Goal: Book appointment/travel/reservation

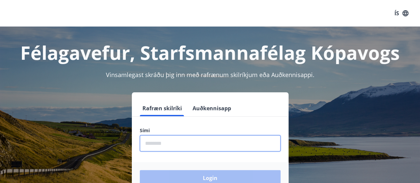
click at [177, 146] on input "phone" at bounding box center [210, 143] width 141 height 16
type input "********"
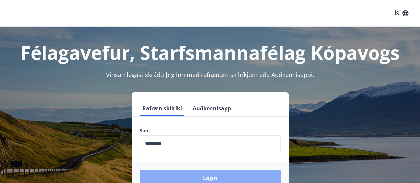
click at [195, 176] on button "Login" at bounding box center [210, 178] width 141 height 16
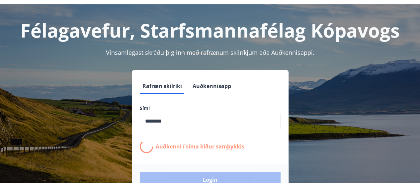
scroll to position [23, 0]
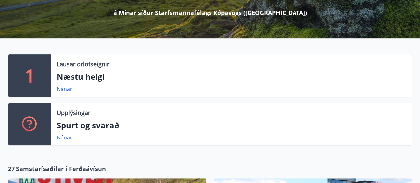
scroll to position [106, 0]
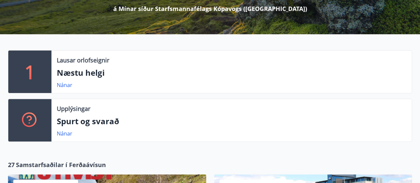
click at [74, 75] on p "Næstu helgi" at bounding box center [232, 72] width 350 height 11
click at [65, 83] on link "Nánar" at bounding box center [65, 84] width 16 height 7
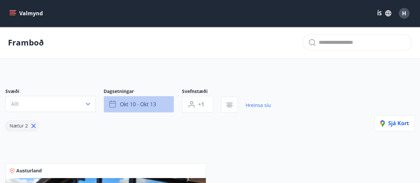
click at [114, 104] on icon "button" at bounding box center [113, 104] width 8 height 8
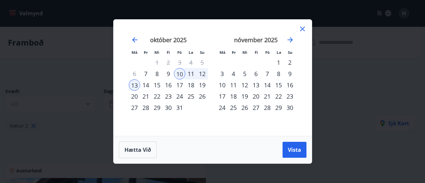
click at [268, 86] on div "14" at bounding box center [267, 84] width 11 height 11
click at [290, 87] on div "16" at bounding box center [289, 84] width 11 height 11
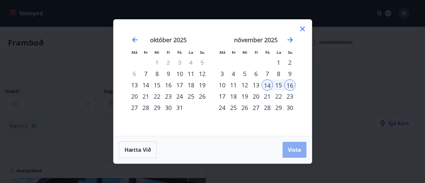
click at [291, 156] on button "Vista" at bounding box center [295, 150] width 24 height 16
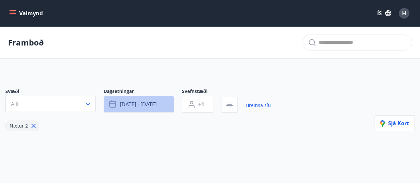
click at [124, 108] on button "nóv 14 - nóv 16" at bounding box center [139, 104] width 70 height 17
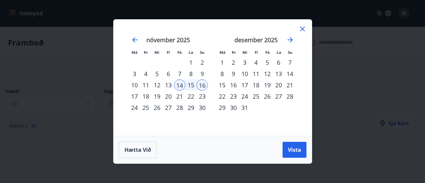
click at [180, 97] on div "21" at bounding box center [179, 96] width 11 height 11
click at [204, 96] on div "23" at bounding box center [202, 96] width 11 height 11
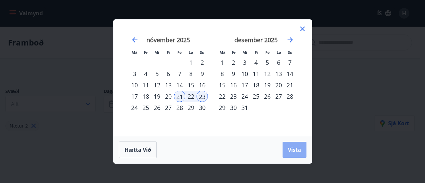
click at [298, 147] on span "Vista" at bounding box center [294, 149] width 13 height 7
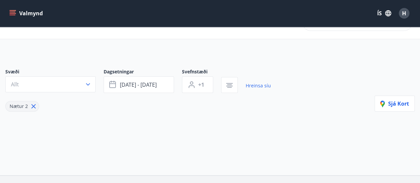
scroll to position [13, 0]
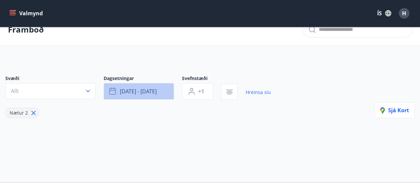
click at [129, 93] on span "nóv 21 - nóv 23" at bounding box center [138, 91] width 37 height 7
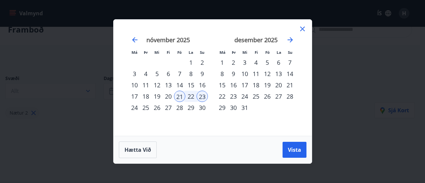
click at [171, 97] on div "20" at bounding box center [168, 96] width 11 height 11
click at [292, 152] on span "Vista" at bounding box center [294, 149] width 13 height 7
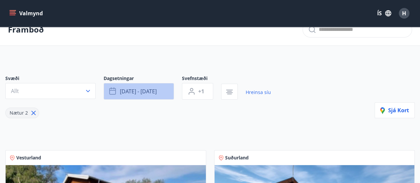
click at [136, 93] on span "nóv 20 - nóv 23" at bounding box center [138, 91] width 37 height 7
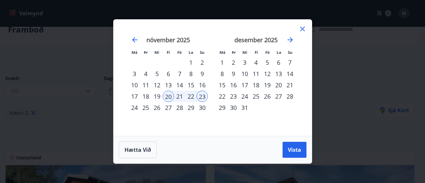
click at [168, 86] on div "13" at bounding box center [168, 84] width 11 height 11
click at [201, 85] on div "16" at bounding box center [202, 84] width 11 height 11
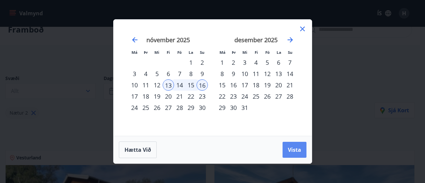
click at [301, 151] on span "Vista" at bounding box center [294, 149] width 13 height 7
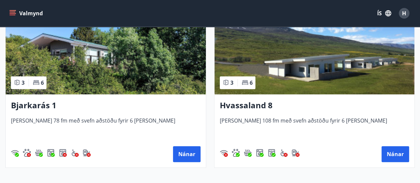
scroll to position [169, 0]
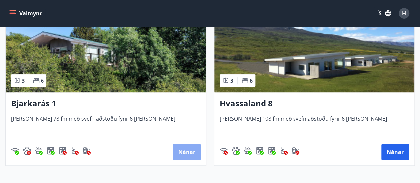
click at [184, 153] on button "Nánar" at bounding box center [187, 152] width 28 height 16
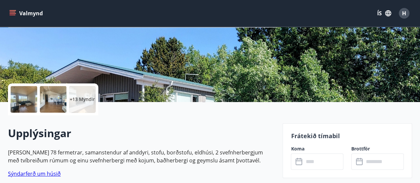
scroll to position [103, 0]
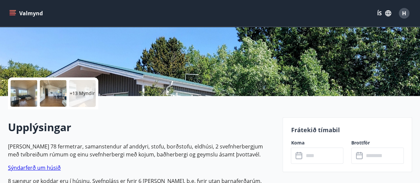
click at [33, 92] on div at bounding box center [24, 93] width 27 height 27
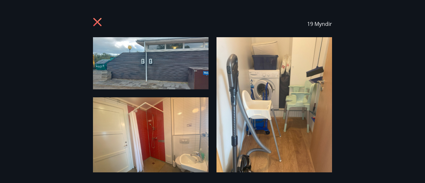
click at [101, 20] on icon at bounding box center [98, 23] width 11 height 11
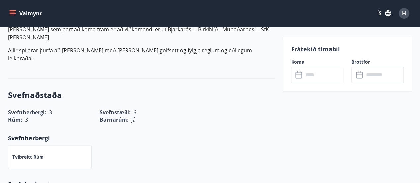
scroll to position [432, 0]
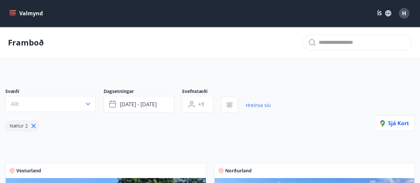
drag, startPoint x: 418, startPoint y: 30, endPoint x: 425, endPoint y: 55, distance: 26.8
